Goal: Information Seeking & Learning: Learn about a topic

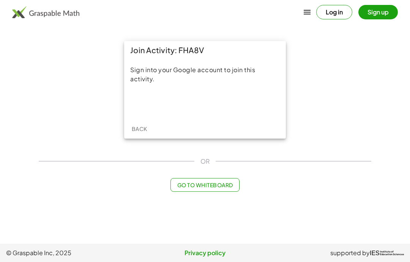
click at [204, 108] on div "Sign in with Google. Opens in new tab" at bounding box center [205, 103] width 70 height 17
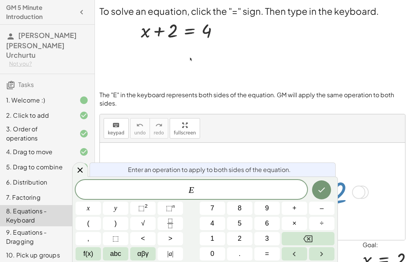
click at [327, 204] on button "–" at bounding box center [321, 208] width 25 height 13
click at [237, 238] on button "2" at bounding box center [239, 238] width 25 height 13
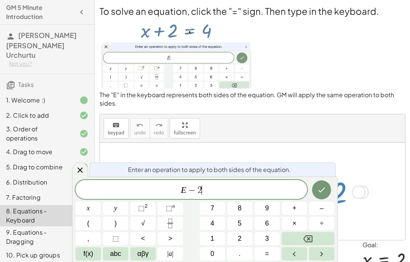
click at [324, 186] on icon "Done" at bounding box center [321, 189] width 9 height 9
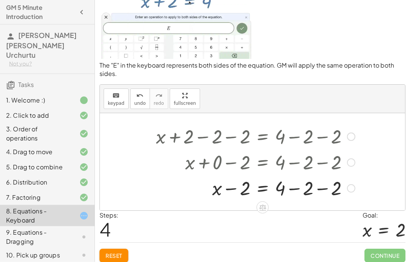
scroll to position [30, 0]
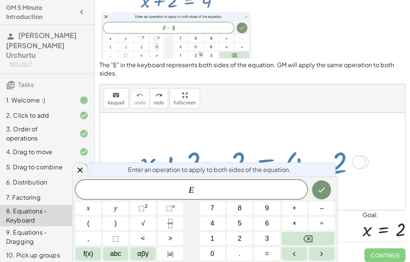
click at [362, 104] on div "keyboard keypad undo [PERSON_NAME] redo fullscreen" at bounding box center [252, 98] width 305 height 28
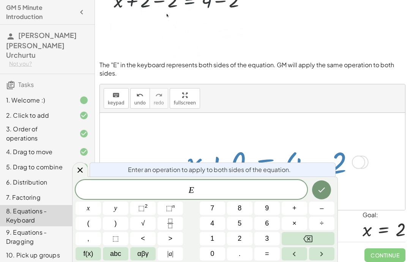
click at [357, 99] on div "keyboard keypad undo [PERSON_NAME] redo fullscreen" at bounding box center [252, 98] width 305 height 28
click at [333, 206] on button "–" at bounding box center [321, 208] width 25 height 13
click at [230, 260] on button "." at bounding box center [239, 253] width 25 height 13
click at [327, 235] on button "Backspace" at bounding box center [308, 238] width 53 height 13
click at [231, 238] on button "2" at bounding box center [239, 238] width 25 height 13
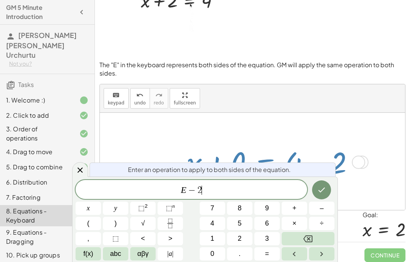
click at [322, 192] on icon "Done" at bounding box center [321, 189] width 9 height 9
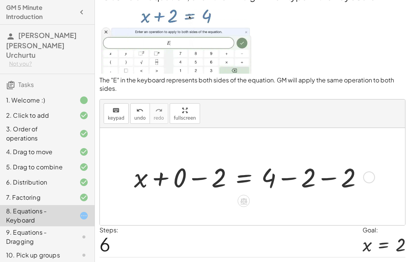
scroll to position [34, 0]
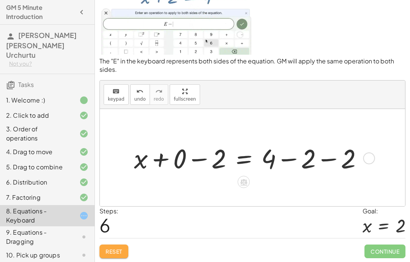
click at [110, 250] on span "Reset" at bounding box center [114, 251] width 17 height 7
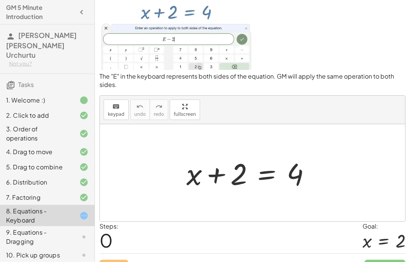
scroll to position [14, 0]
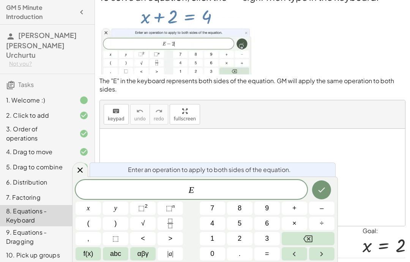
click at [326, 209] on button "–" at bounding box center [321, 208] width 25 height 13
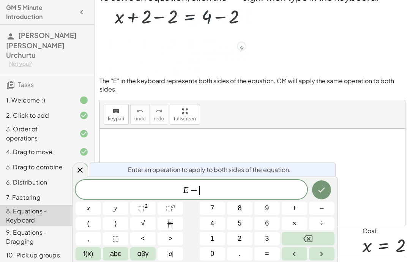
click at [234, 236] on button "2" at bounding box center [239, 238] width 25 height 13
click at [324, 190] on icon "Done" at bounding box center [321, 189] width 9 height 9
click at [327, 209] on button "–" at bounding box center [321, 208] width 25 height 13
click at [228, 237] on button "2" at bounding box center [239, 238] width 25 height 13
click at [319, 184] on button "Done" at bounding box center [321, 189] width 19 height 19
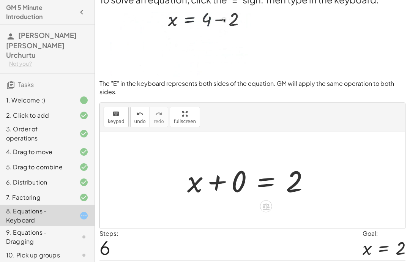
scroll to position [11, 0]
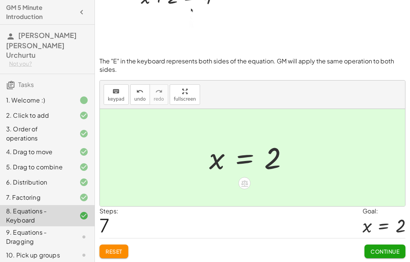
click at [388, 248] on span "Continue" at bounding box center [385, 251] width 29 height 7
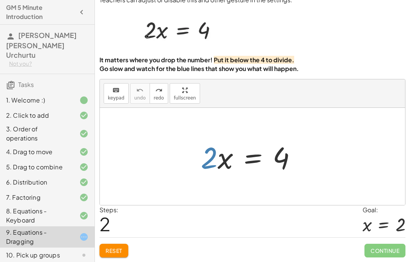
scroll to position [0, 0]
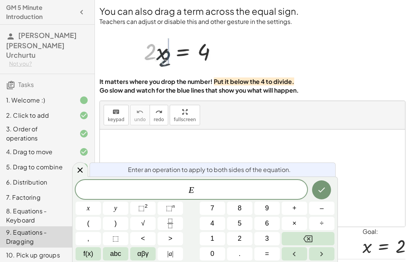
click at [331, 210] on button "–" at bounding box center [321, 208] width 25 height 13
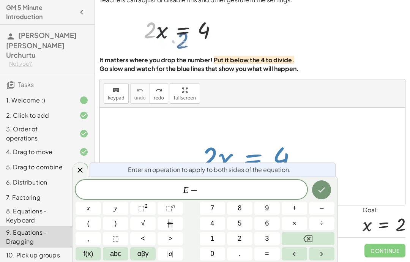
scroll to position [30, 0]
click at [322, 188] on icon "Done" at bounding box center [321, 189] width 9 height 9
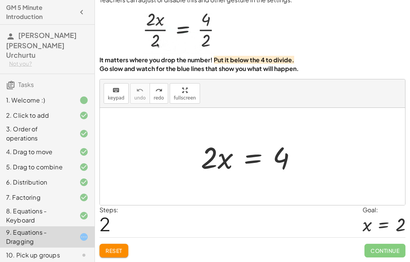
click at [116, 245] on button "Reset" at bounding box center [114, 251] width 29 height 14
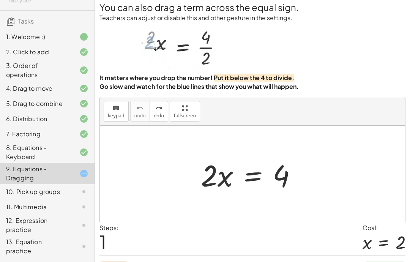
scroll to position [64, 0]
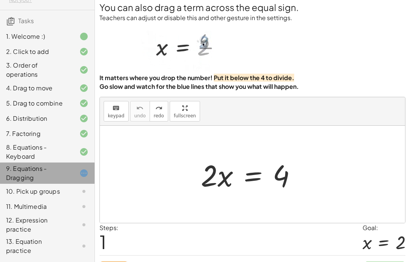
click at [46, 184] on div "10. Pick up groups" at bounding box center [47, 191] width 95 height 15
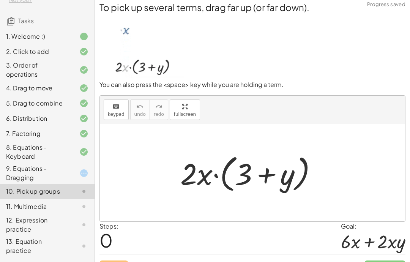
click at [64, 164] on div "9. Equations - Dragging" at bounding box center [36, 173] width 61 height 18
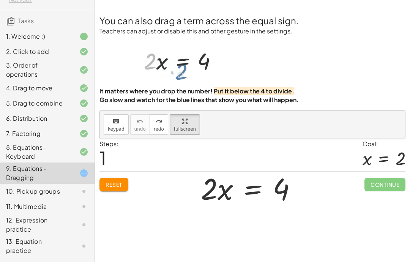
click at [128, 183] on button "Reset" at bounding box center [114, 185] width 29 height 14
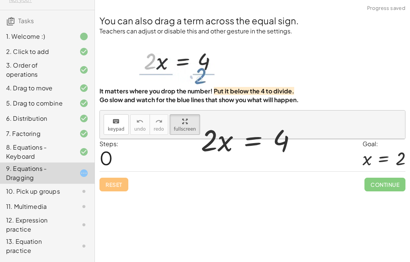
scroll to position [30, 0]
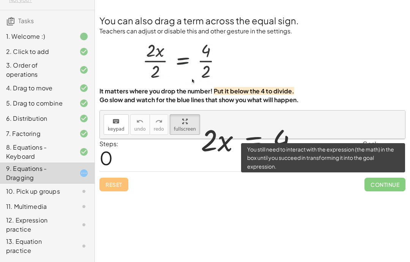
click at [392, 178] on span "Continue" at bounding box center [385, 185] width 41 height 14
click at [384, 178] on span "Continue" at bounding box center [385, 185] width 41 height 14
click at [346, 181] on div "Welcome to Graspable Math! Graspable Math turns math symbols into objects you c…" at bounding box center [252, 131] width 315 height 262
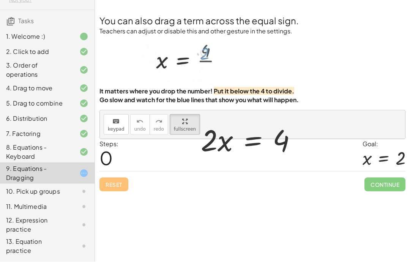
scroll to position [0, 0]
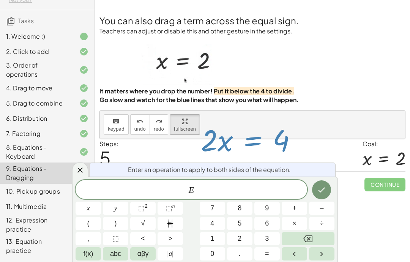
click at [320, 186] on icon "Done" at bounding box center [321, 189] width 9 height 9
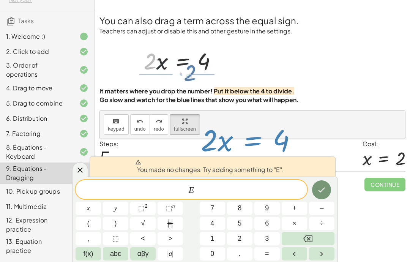
click at [284, 189] on span "E" at bounding box center [192, 190] width 232 height 11
click at [295, 203] on span "+" at bounding box center [294, 208] width 4 height 10
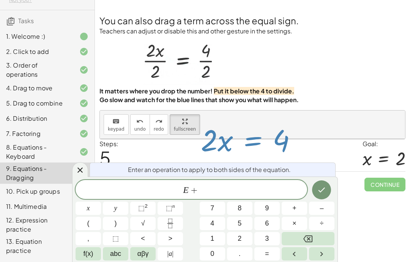
click at [248, 239] on button "2" at bounding box center [239, 238] width 25 height 13
click at [318, 194] on icon "Done" at bounding box center [321, 189] width 9 height 9
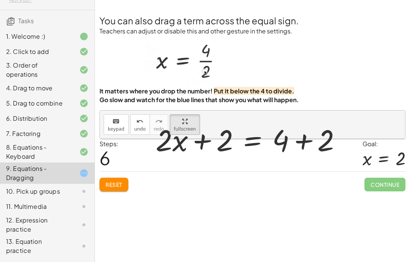
click at [118, 182] on span "Reset" at bounding box center [114, 184] width 17 height 7
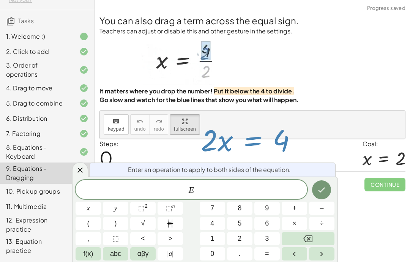
click at [325, 205] on button "–" at bounding box center [321, 208] width 25 height 13
click at [246, 239] on button "2" at bounding box center [239, 238] width 25 height 13
click at [322, 191] on icon "Done" at bounding box center [322, 190] width 7 height 5
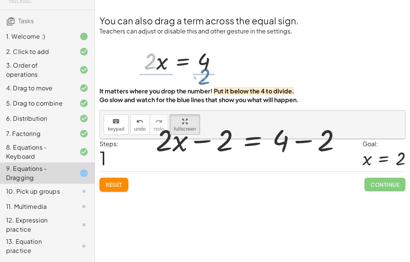
click at [113, 174] on div "Reset Continue" at bounding box center [253, 181] width 306 height 20
click at [117, 181] on span "Reset" at bounding box center [114, 184] width 17 height 7
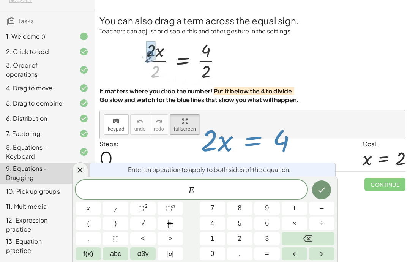
click at [325, 222] on button "÷" at bounding box center [321, 223] width 25 height 13
click at [244, 237] on button "2" at bounding box center [239, 238] width 25 height 13
click at [327, 190] on button "Done" at bounding box center [321, 189] width 19 height 19
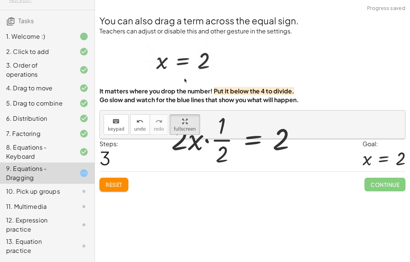
click at [114, 183] on span "Reset" at bounding box center [114, 184] width 17 height 7
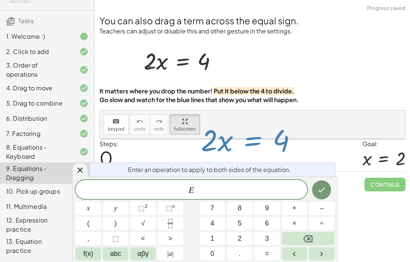
click at [324, 221] on span "÷" at bounding box center [322, 223] width 4 height 10
click at [247, 243] on button "2" at bounding box center [239, 238] width 25 height 13
click at [321, 187] on icon "Done" at bounding box center [321, 189] width 9 height 9
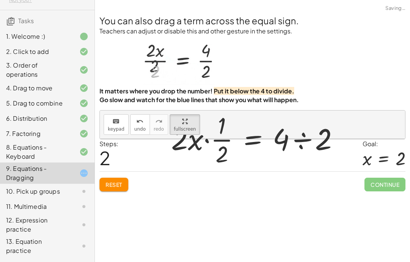
click at [113, 184] on span "Reset" at bounding box center [114, 184] width 17 height 7
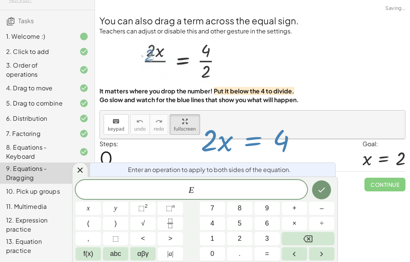
click at [322, 220] on span "÷" at bounding box center [322, 223] width 4 height 10
click at [248, 242] on button "2" at bounding box center [239, 238] width 25 height 13
click at [316, 194] on button "Done" at bounding box center [321, 189] width 19 height 19
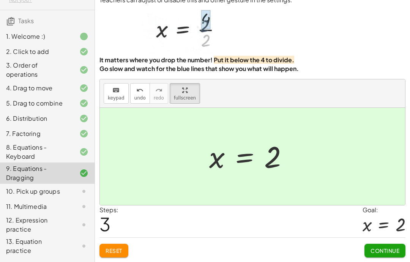
scroll to position [30, 0]
click at [395, 245] on button "Continue" at bounding box center [385, 251] width 41 height 14
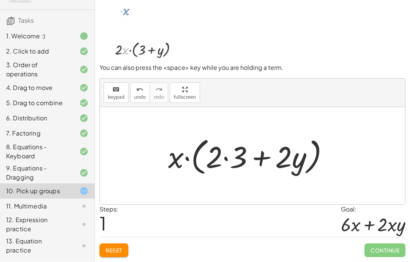
click at [121, 244] on button "Reset" at bounding box center [114, 251] width 29 height 14
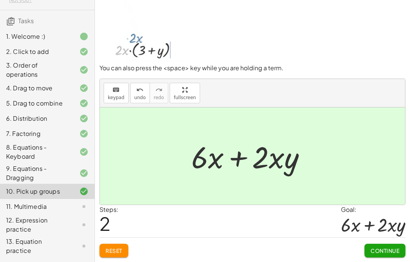
click at [389, 245] on button "Continue" at bounding box center [385, 251] width 41 height 14
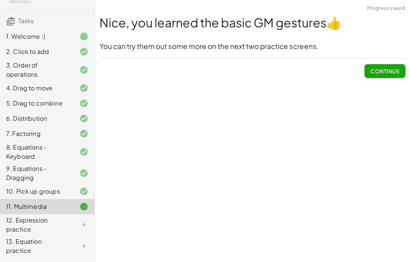
scroll to position [0, 0]
click at [395, 66] on button "Continue" at bounding box center [385, 71] width 41 height 14
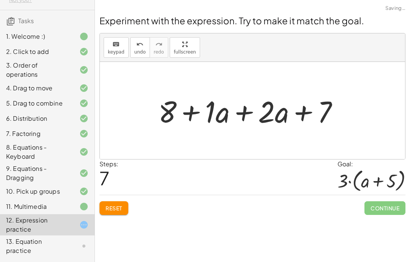
click at [143, 197] on div "Reset Continue" at bounding box center [253, 205] width 306 height 20
click at [125, 207] on button "Reset" at bounding box center [114, 208] width 29 height 14
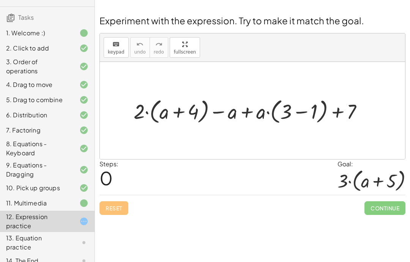
scroll to position [67, 0]
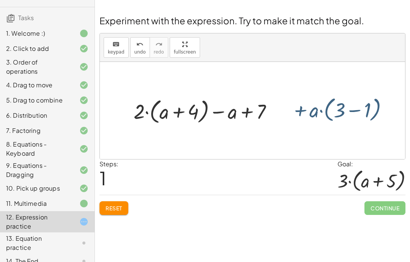
click at [125, 213] on button "Reset" at bounding box center [114, 208] width 29 height 14
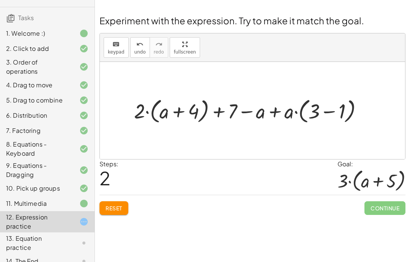
click at [122, 209] on span "Reset" at bounding box center [114, 208] width 17 height 7
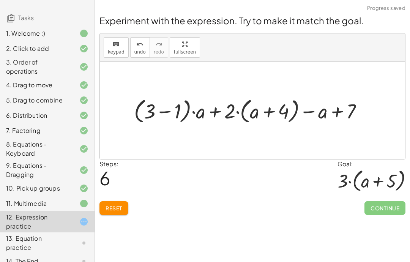
click at [122, 203] on button "Reset" at bounding box center [114, 208] width 29 height 14
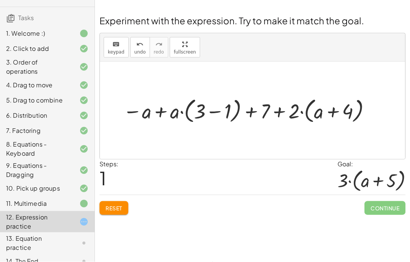
scroll to position [12, 0]
click at [123, 201] on button "Reset" at bounding box center [114, 208] width 29 height 14
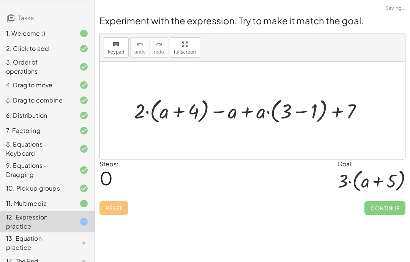
click at [123, 195] on div "Reset Continue" at bounding box center [253, 205] width 306 height 20
click at [106, 197] on div "Reset Continue" at bounding box center [253, 205] width 306 height 20
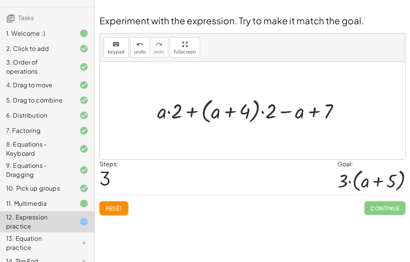
click at [114, 205] on span "Reset" at bounding box center [114, 208] width 17 height 7
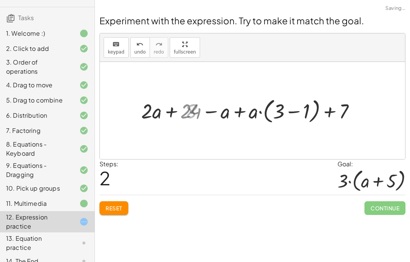
scroll to position [9, 0]
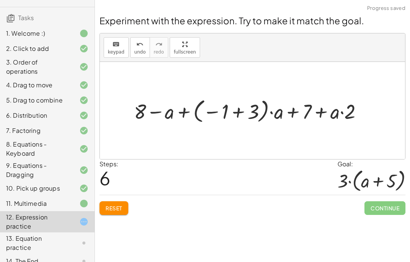
click at [122, 201] on button "Reset" at bounding box center [114, 208] width 29 height 14
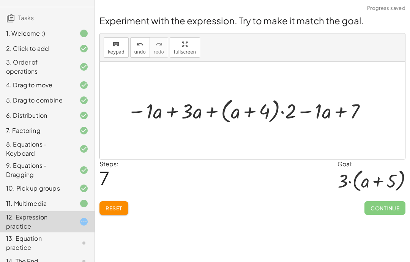
click at [124, 201] on button "Reset" at bounding box center [114, 208] width 29 height 14
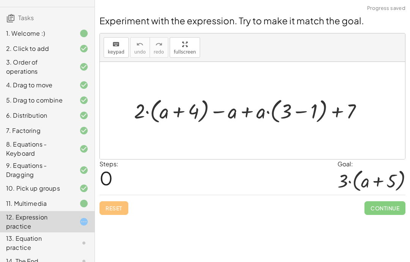
click at [56, 234] on div "13. Equation practice" at bounding box center [36, 243] width 61 height 18
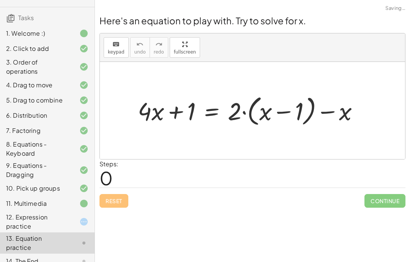
click at [46, 257] on div "14. The End" at bounding box center [36, 261] width 61 height 9
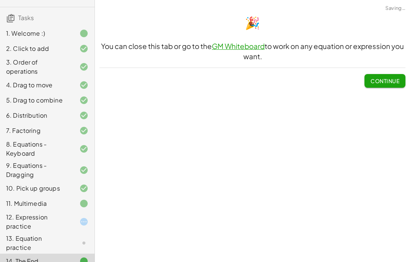
click at [47, 213] on div "12. Expression practice" at bounding box center [36, 222] width 61 height 18
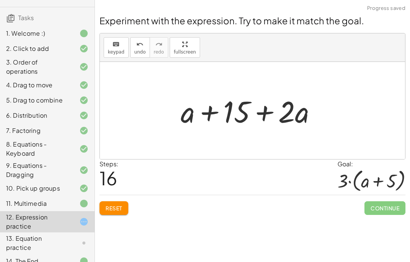
click at [128, 195] on div "Reset Continue" at bounding box center [253, 205] width 306 height 20
click at [131, 195] on div "Reset Continue" at bounding box center [253, 205] width 306 height 20
click at [130, 195] on div "Reset Continue" at bounding box center [253, 205] width 306 height 20
click at [117, 205] on span "Reset" at bounding box center [114, 208] width 17 height 7
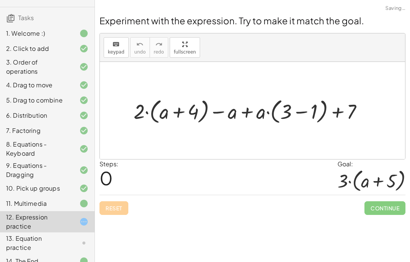
click at [117, 202] on div "Reset Continue" at bounding box center [253, 205] width 306 height 20
click at [117, 198] on div "Reset Continue" at bounding box center [253, 205] width 306 height 20
click at [71, 258] on div "14. The End" at bounding box center [47, 261] width 95 height 15
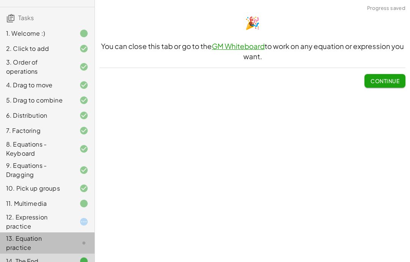
click at [84, 232] on div "13. Equation practice" at bounding box center [47, 242] width 95 height 21
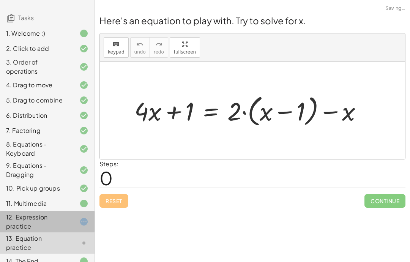
click at [81, 211] on div "12. Expression practice" at bounding box center [47, 221] width 95 height 21
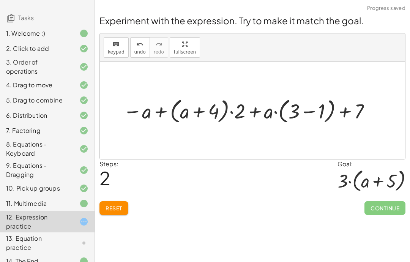
click at [122, 205] on span "Reset" at bounding box center [114, 208] width 17 height 7
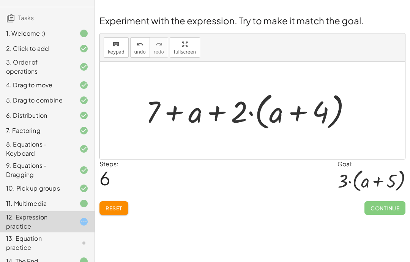
click at [136, 185] on div "Steps: 6 Goal: · 3 · ( + a + 5 )" at bounding box center [253, 177] width 306 height 35
click at [122, 204] on button "Reset" at bounding box center [114, 208] width 29 height 14
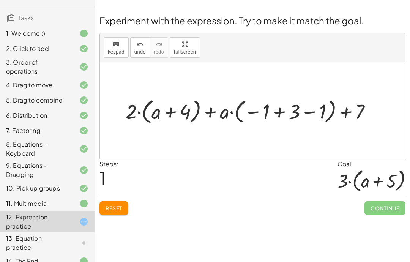
click at [126, 201] on button "Reset" at bounding box center [114, 208] width 29 height 14
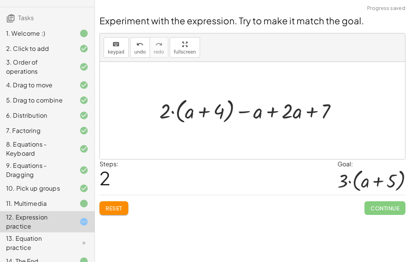
click at [128, 203] on button "Reset" at bounding box center [114, 208] width 29 height 14
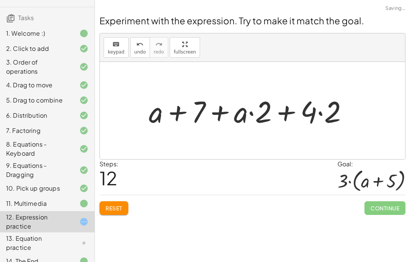
click at [128, 201] on button "Reset" at bounding box center [114, 208] width 29 height 14
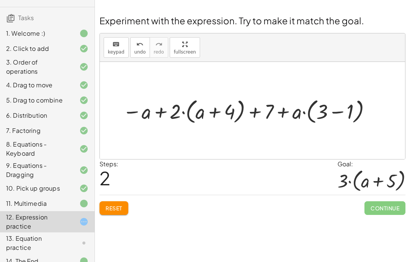
click at [110, 205] on span "Reset" at bounding box center [114, 208] width 17 height 7
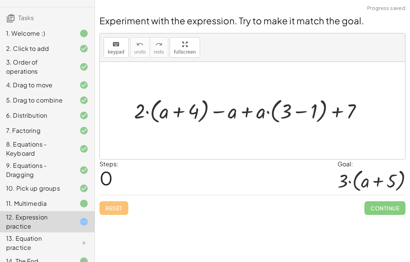
click at [399, 38] on div "keyboard keypad undo [PERSON_NAME] redo fullscreen" at bounding box center [252, 47] width 305 height 28
click at [158, 259] on div "Welcome to Graspable Math! Graspable Math turns math symbols into objects you c…" at bounding box center [252, 131] width 315 height 262
click at [235, 257] on div "Welcome to Graspable Math! Graspable Math turns math symbols into objects you c…" at bounding box center [252, 131] width 315 height 262
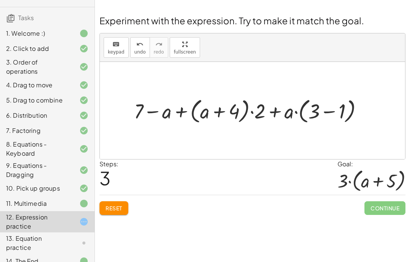
click at [121, 201] on button "Reset" at bounding box center [114, 208] width 29 height 14
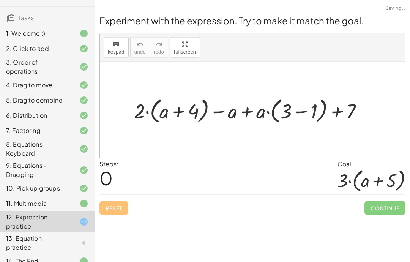
scroll to position [28, 0]
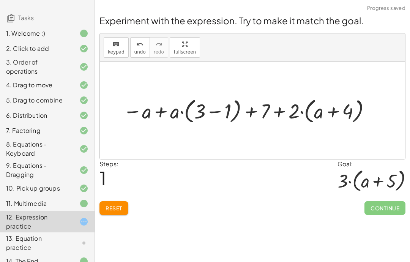
click at [112, 201] on button "Reset" at bounding box center [114, 208] width 29 height 14
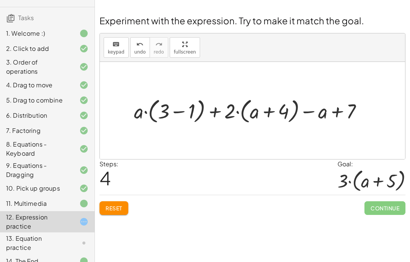
click at [122, 205] on span "Reset" at bounding box center [114, 208] width 17 height 7
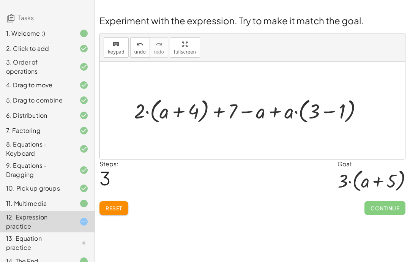
click at [214, 218] on div "Welcome to Graspable Math! Graspable Math turns math symbols into objects you c…" at bounding box center [252, 131] width 315 height 262
click at [116, 195] on div "Reset Continue" at bounding box center [253, 205] width 306 height 20
click at [115, 195] on div "Reset Continue" at bounding box center [253, 205] width 306 height 20
click at [111, 201] on button "Reset" at bounding box center [114, 208] width 29 height 14
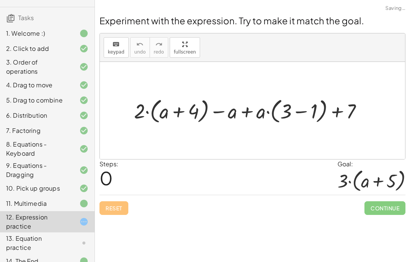
click at [111, 195] on div "Reset Continue" at bounding box center [253, 205] width 306 height 20
click at [124, 195] on div "Reset Continue" at bounding box center [253, 205] width 306 height 20
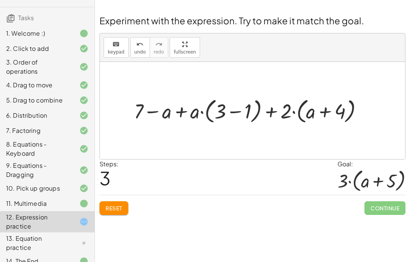
click at [127, 195] on div "Reset Continue" at bounding box center [253, 205] width 306 height 20
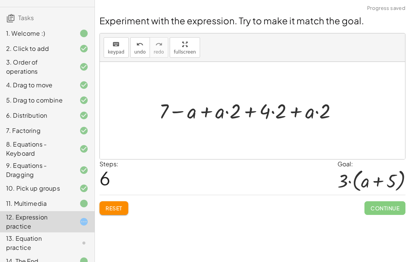
click at [120, 205] on span "Reset" at bounding box center [114, 208] width 17 height 7
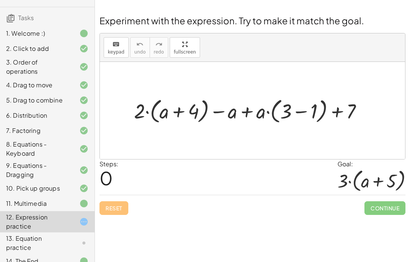
click at [124, 195] on div "Reset Continue" at bounding box center [253, 205] width 306 height 20
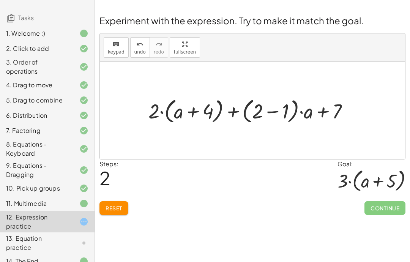
click at [124, 195] on div "Reset Continue" at bounding box center [253, 205] width 306 height 20
click at [120, 205] on span "Reset" at bounding box center [114, 208] width 17 height 7
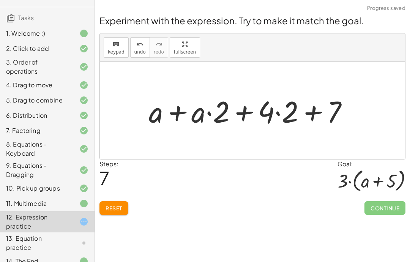
click at [223, 258] on div "Welcome to Graspable Math! Graspable Math turns math symbols into objects you c…" at bounding box center [252, 131] width 315 height 262
click at [122, 201] on button "Reset" at bounding box center [114, 208] width 29 height 14
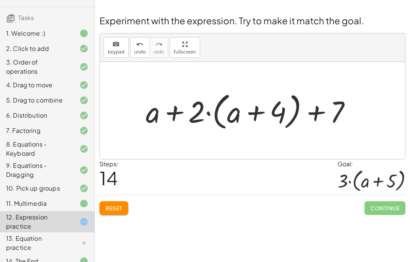
scroll to position [30, 0]
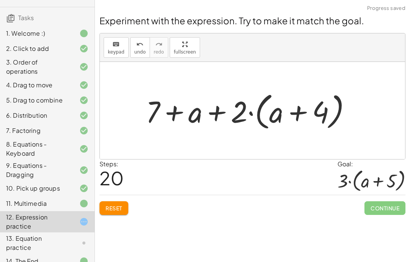
click at [115, 201] on button "Reset" at bounding box center [114, 208] width 29 height 14
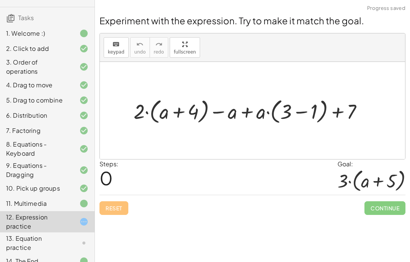
click at [130, 195] on div "Reset Continue" at bounding box center [253, 205] width 306 height 20
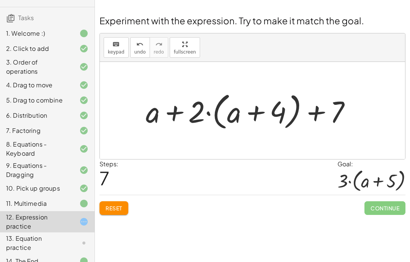
click at [274, 258] on div "Welcome to Graspable Math! Graspable Math turns math symbols into objects you c…" at bounding box center [252, 131] width 315 height 262
